Goal: Information Seeking & Learning: Learn about a topic

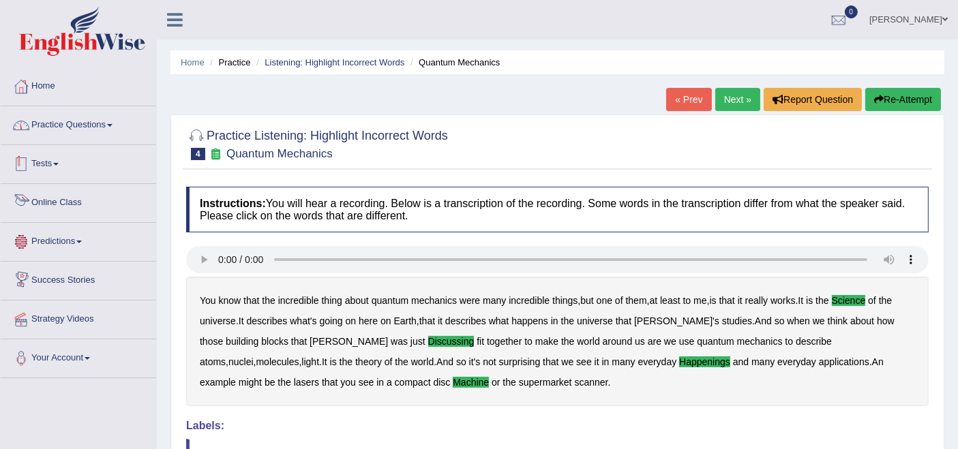
click at [82, 121] on link "Practice Questions" at bounding box center [79, 123] width 156 height 34
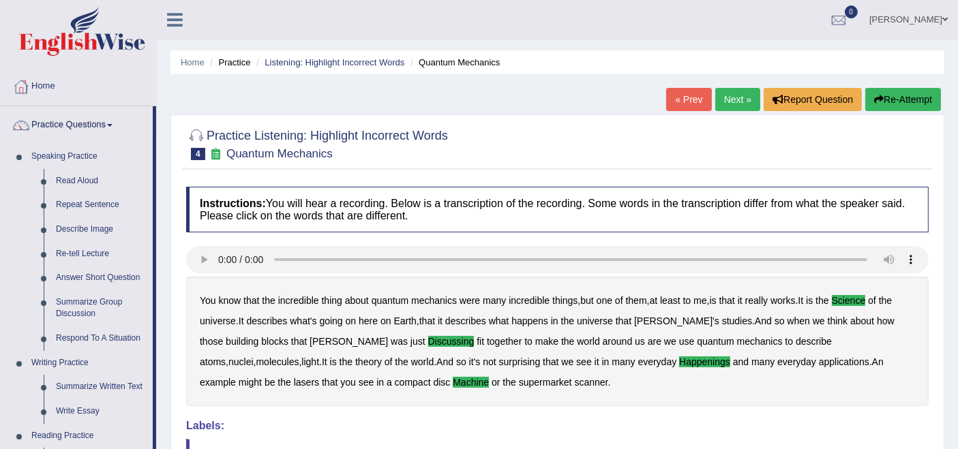
click at [921, 24] on link "[PERSON_NAME]" at bounding box center [908, 17] width 99 height 35
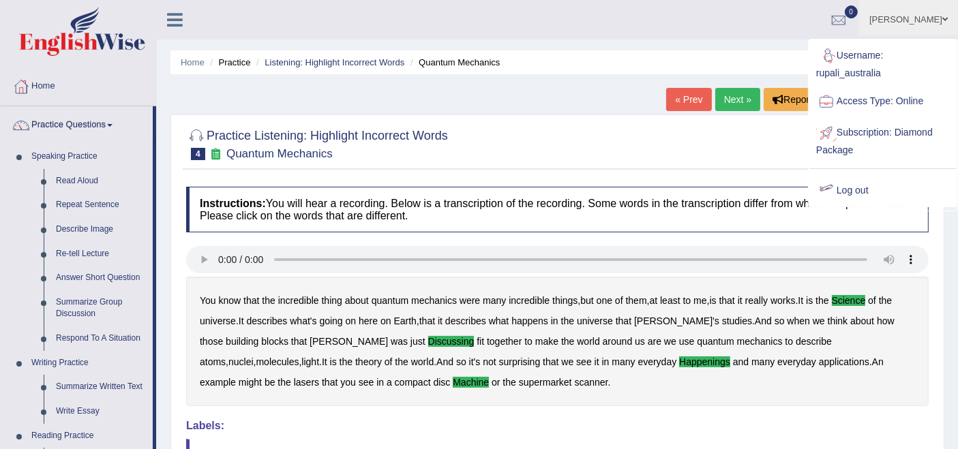
click at [860, 186] on link "Log out" at bounding box center [883, 190] width 147 height 31
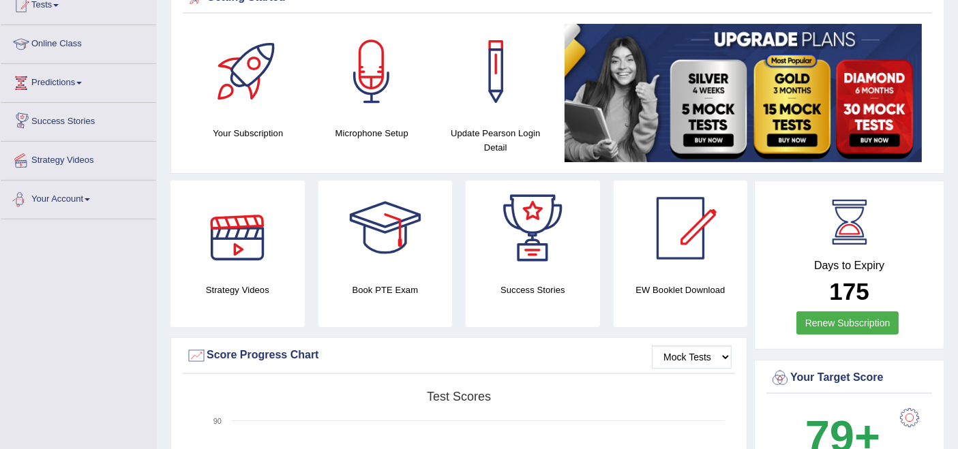
scroll to position [76, 0]
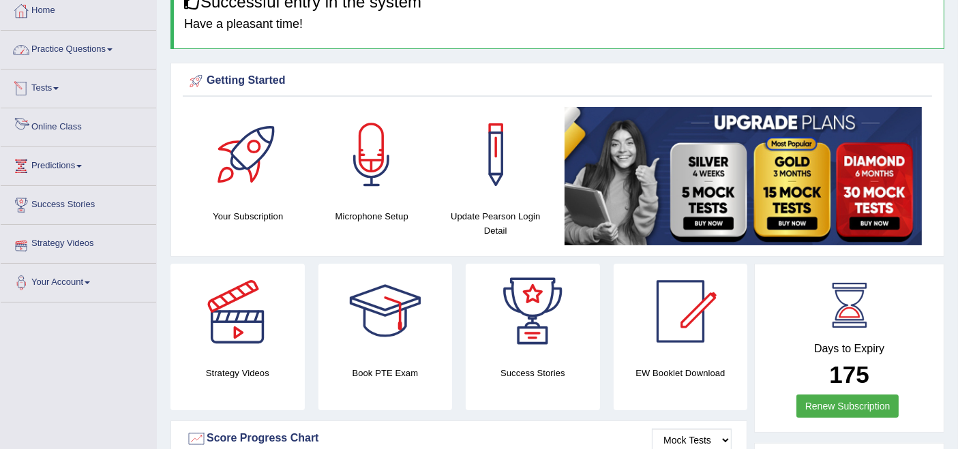
drag, startPoint x: 74, startPoint y: 53, endPoint x: 101, endPoint y: 101, distance: 55.6
click at [74, 52] on link "Practice Questions" at bounding box center [79, 48] width 156 height 34
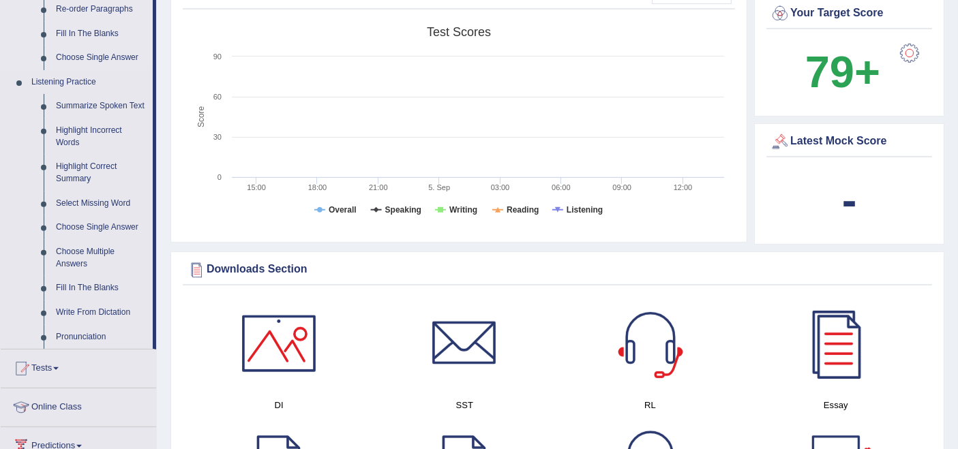
scroll to position [606, 0]
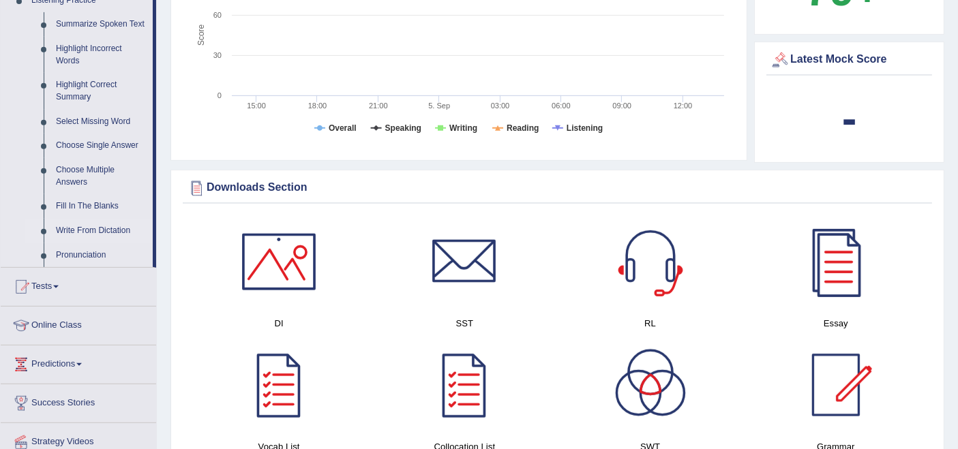
click at [92, 228] on link "Write From Dictation" at bounding box center [101, 231] width 103 height 25
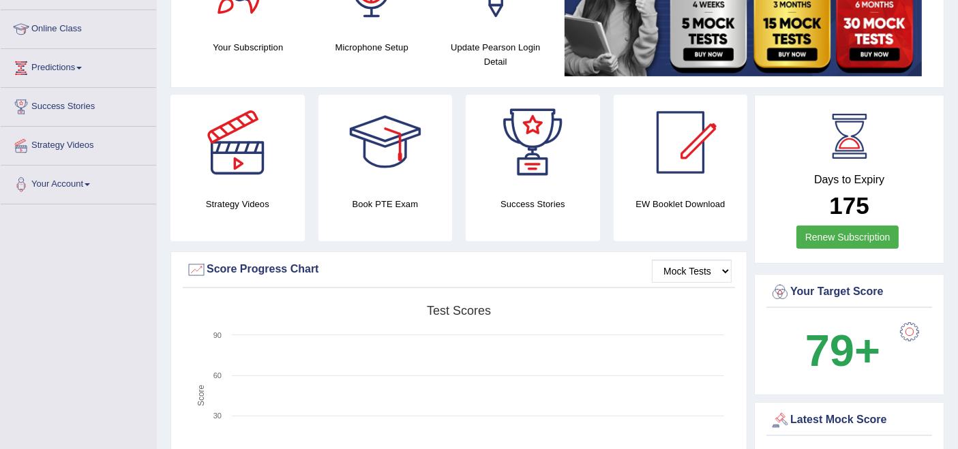
scroll to position [177, 0]
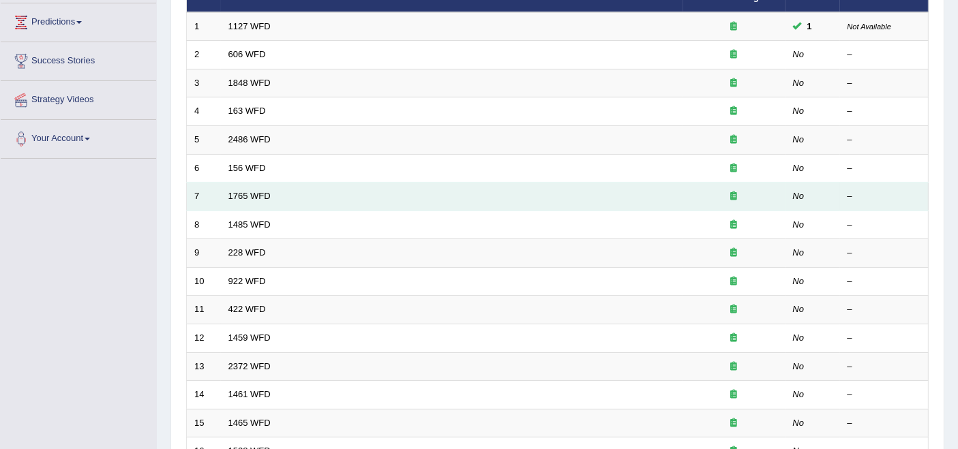
scroll to position [145, 0]
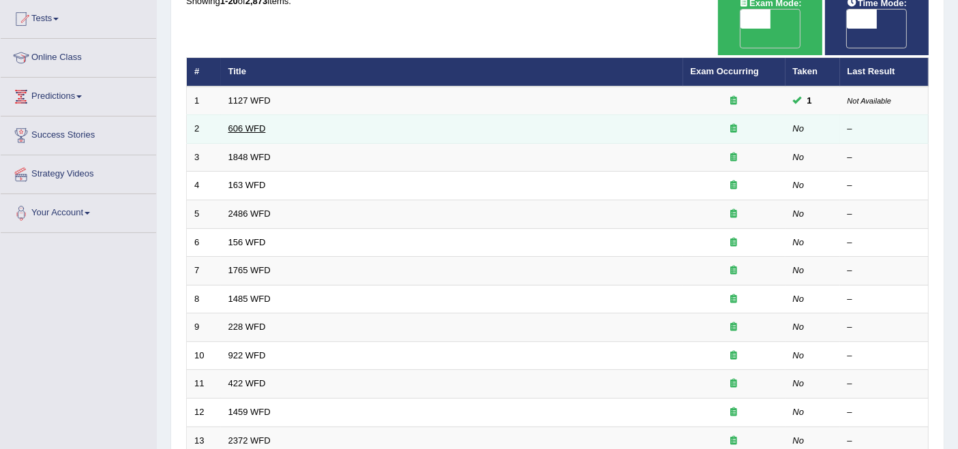
click at [243, 123] on link "606 WFD" at bounding box center [247, 128] width 38 height 10
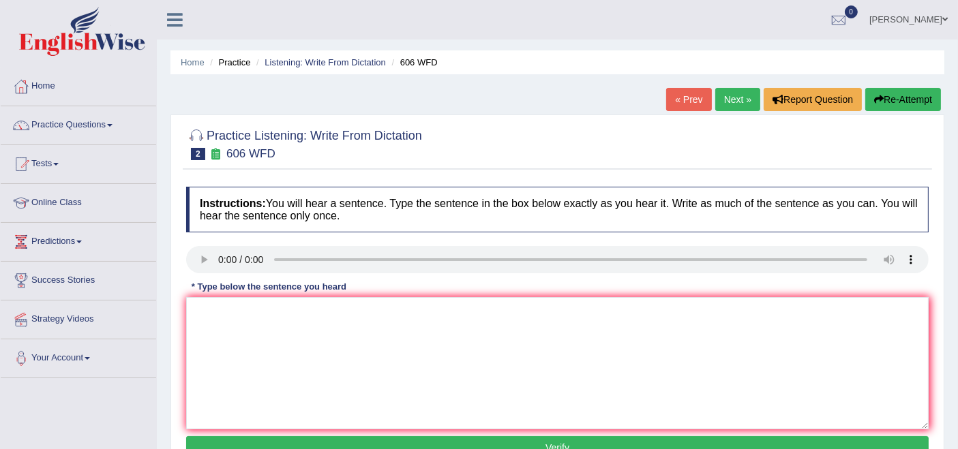
scroll to position [61, 0]
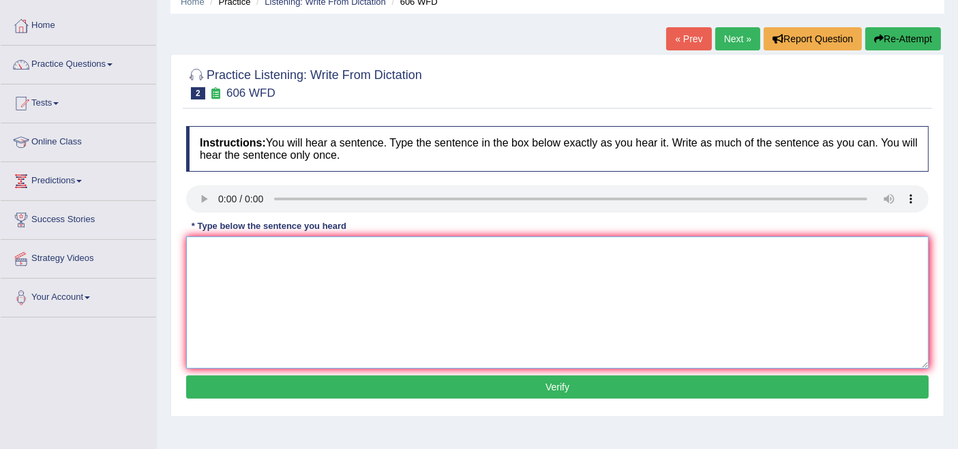
click at [282, 291] on textarea at bounding box center [557, 303] width 743 height 132
click at [206, 256] on textarea at bounding box center [557, 303] width 743 height 132
click at [203, 258] on textarea "swstlaliteraturin ancient greece." at bounding box center [557, 303] width 743 height 132
type textarea "Students will study the and literature in the ancient Greece."
drag, startPoint x: 459, startPoint y: 387, endPoint x: 469, endPoint y: 389, distance: 9.8
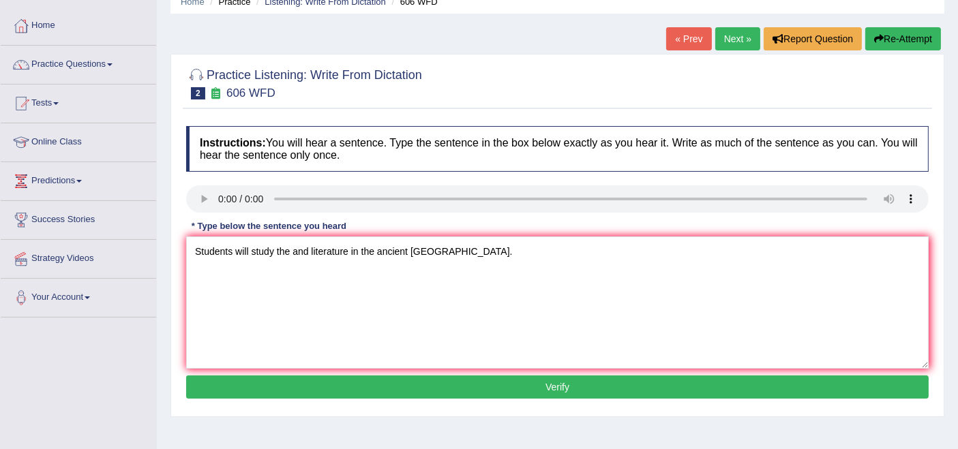
click at [459, 387] on button "Verify" at bounding box center [557, 387] width 743 height 23
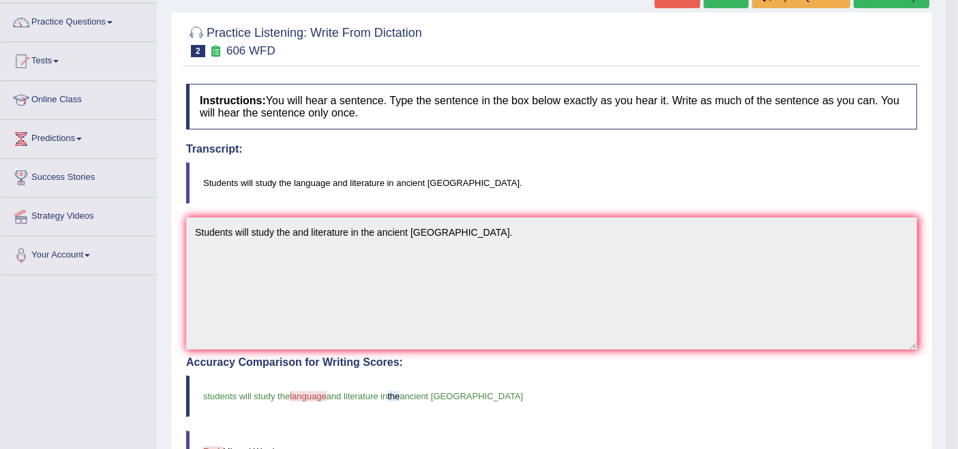
scroll to position [0, 0]
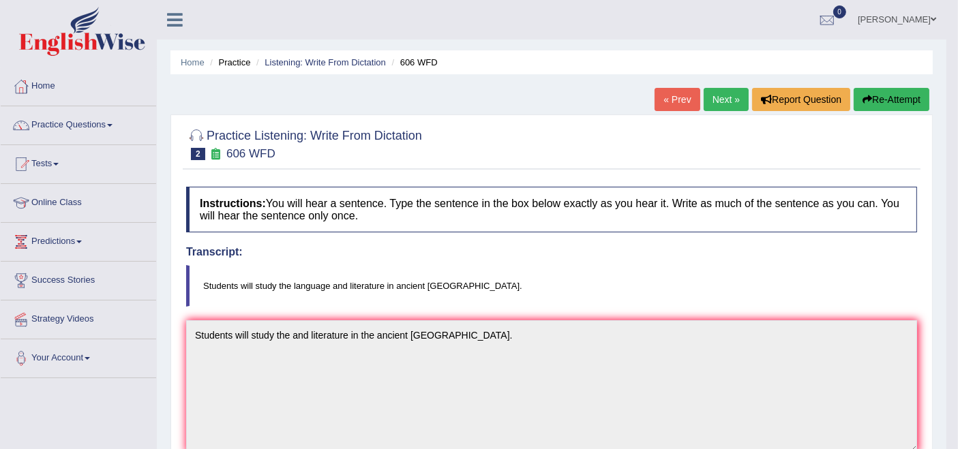
click at [716, 102] on link "Next »" at bounding box center [726, 99] width 45 height 23
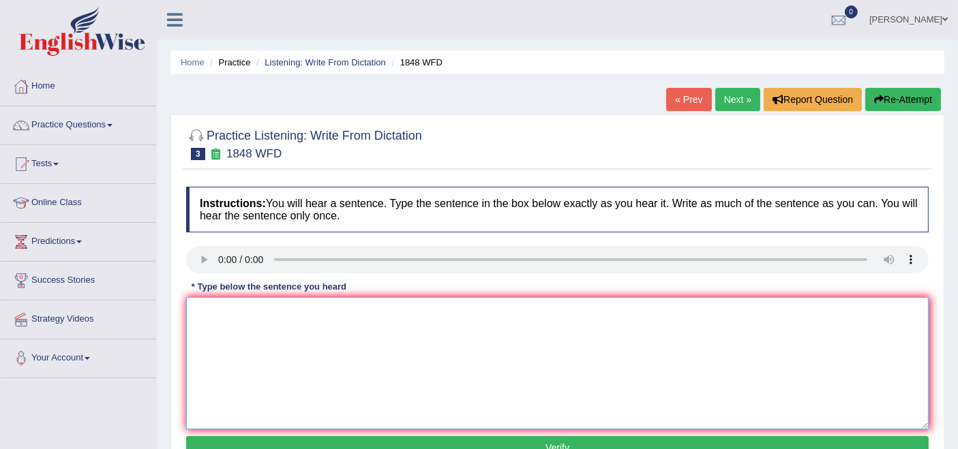
click at [282, 348] on textarea at bounding box center [557, 363] width 743 height 132
click at [201, 318] on textarea "smpavidentification to enroll in this course." at bounding box center [557, 363] width 743 height 132
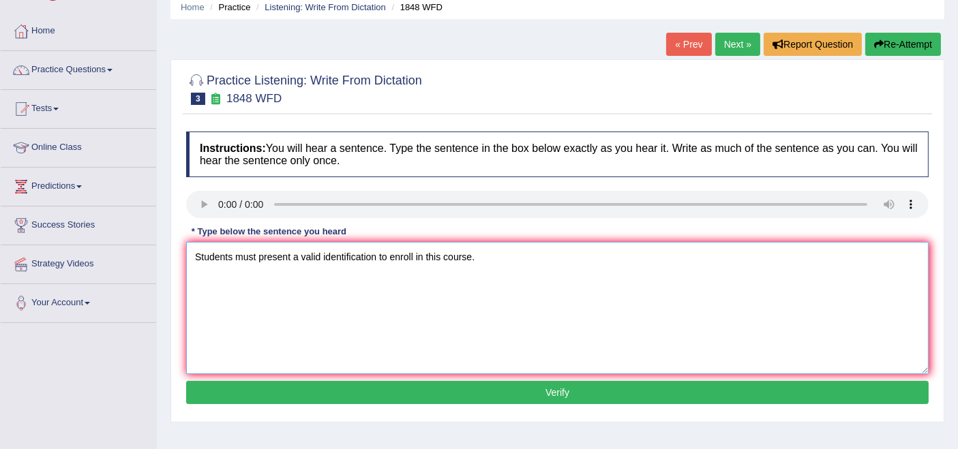
scroll to position [76, 0]
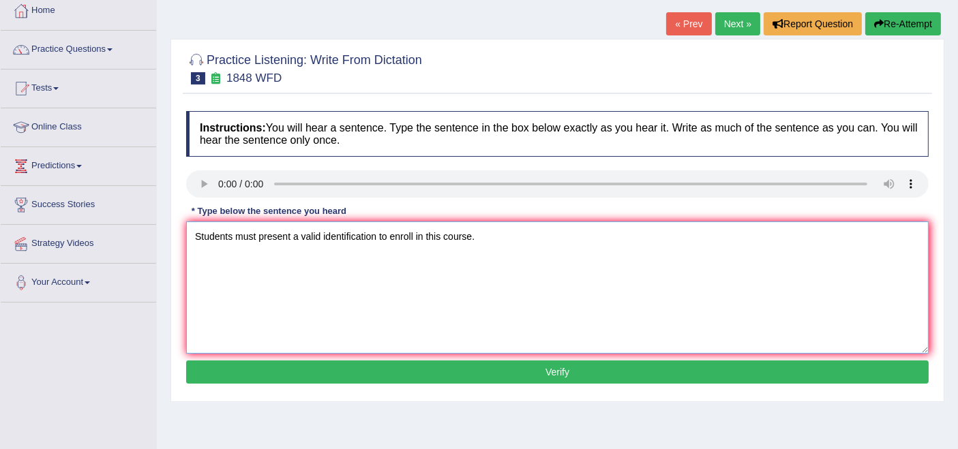
type textarea "Students must present a valid identification to enroll in this course."
click at [524, 379] on button "Verify" at bounding box center [557, 372] width 743 height 23
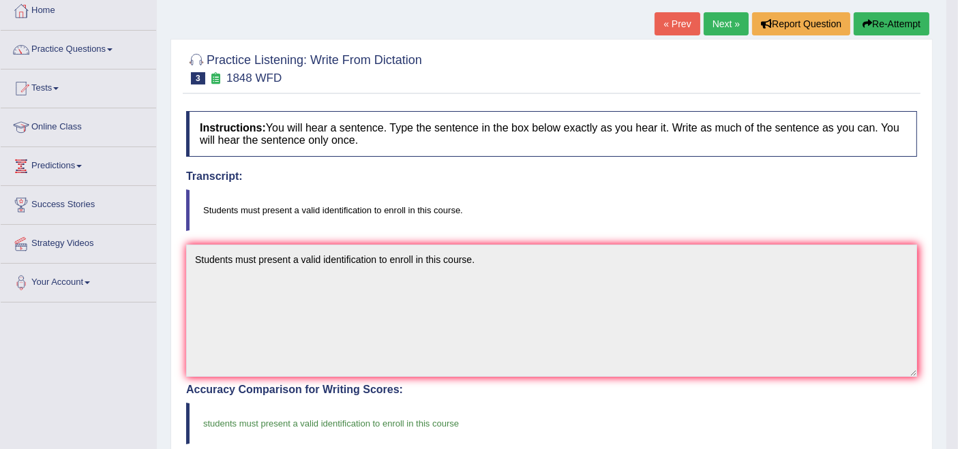
scroll to position [0, 0]
